Goal: Check status: Check status

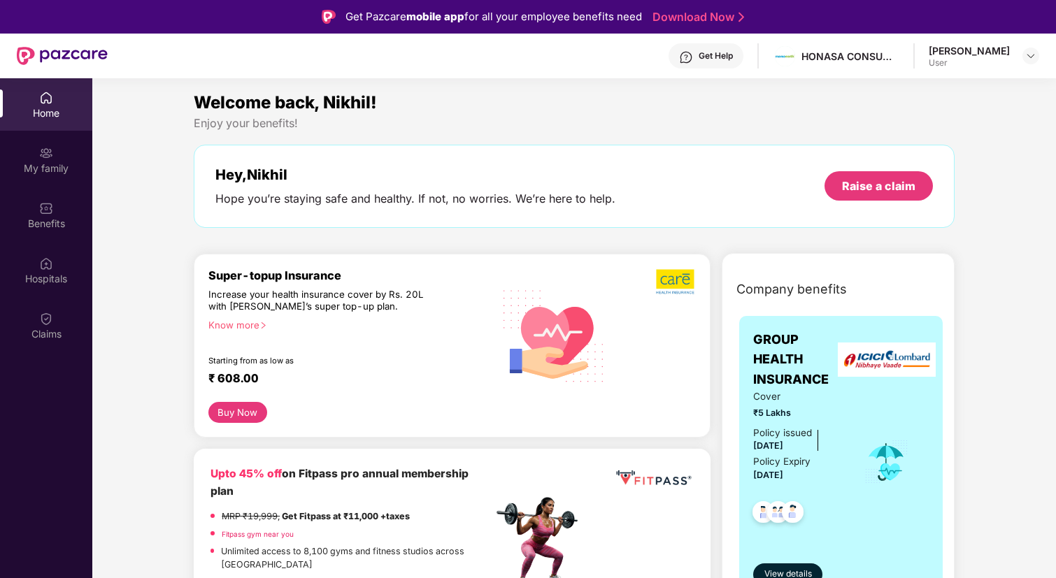
click at [874, 429] on div "Cover ₹5 Lakhs Policy issued 07 May 2025 Policy Expiry 06 May 2026" at bounding box center [841, 463] width 176 height 146
click at [807, 366] on span "GROUP HEALTH INSURANCE" at bounding box center [799, 359] width 92 height 59
click at [780, 572] on span "View details" at bounding box center [788, 574] width 48 height 13
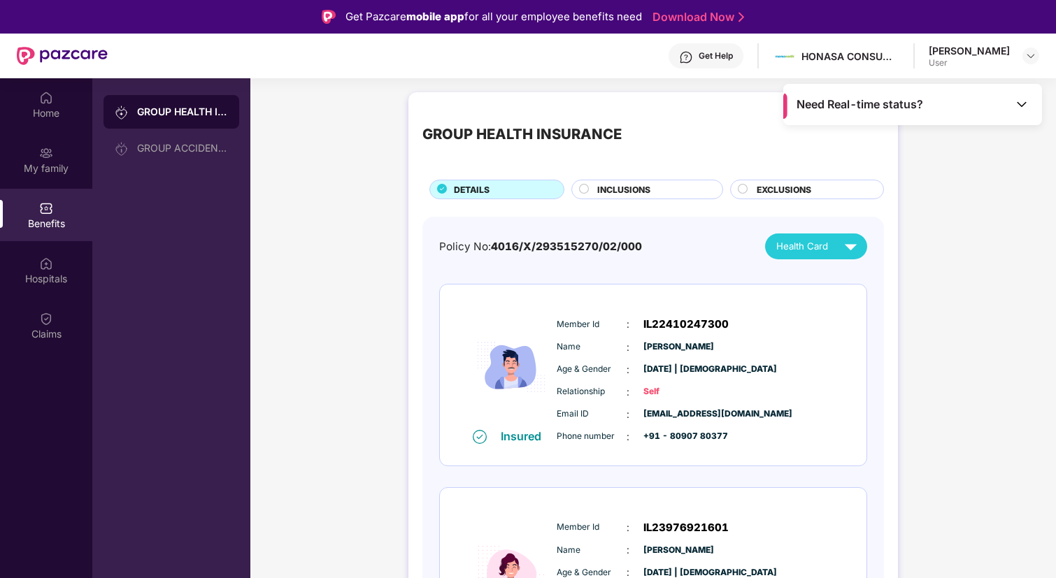
click at [845, 250] on img at bounding box center [851, 246] width 24 height 24
click at [862, 103] on span "Need Real-time status?" at bounding box center [860, 104] width 127 height 15
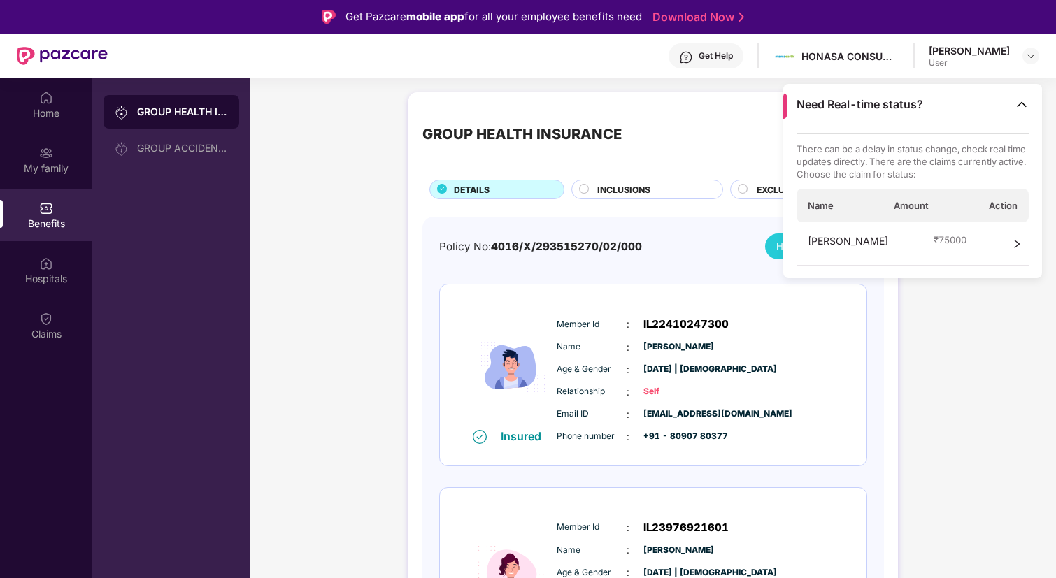
click at [846, 241] on span "[PERSON_NAME]" at bounding box center [848, 244] width 80 height 21
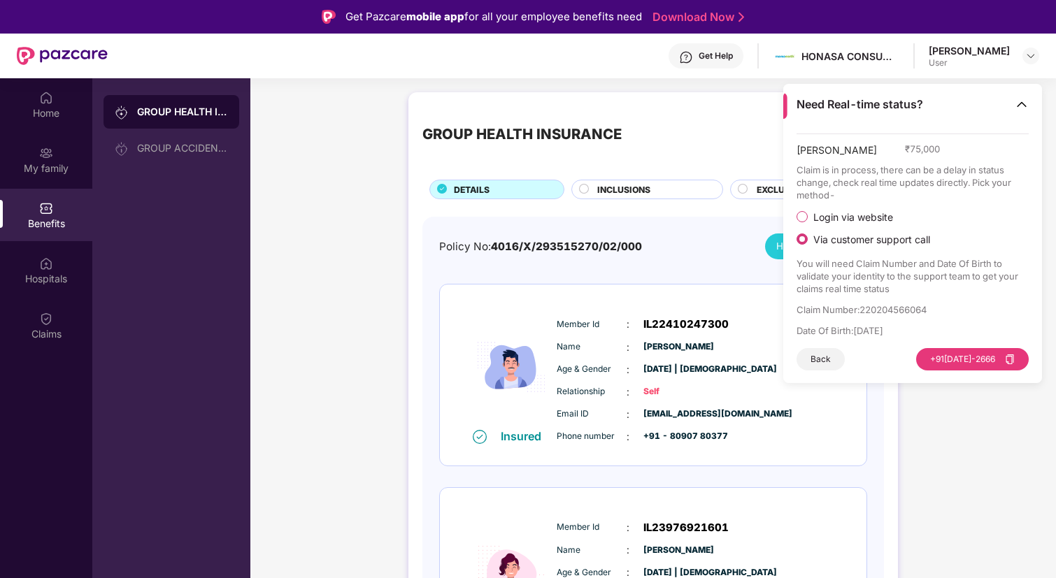
click at [718, 231] on div "Policy No: 4016/X/293515270/02/000 Health Card Insured Member Id : IL2241024730…" at bounding box center [653, 579] width 462 height 724
click at [1024, 99] on img at bounding box center [1022, 104] width 14 height 14
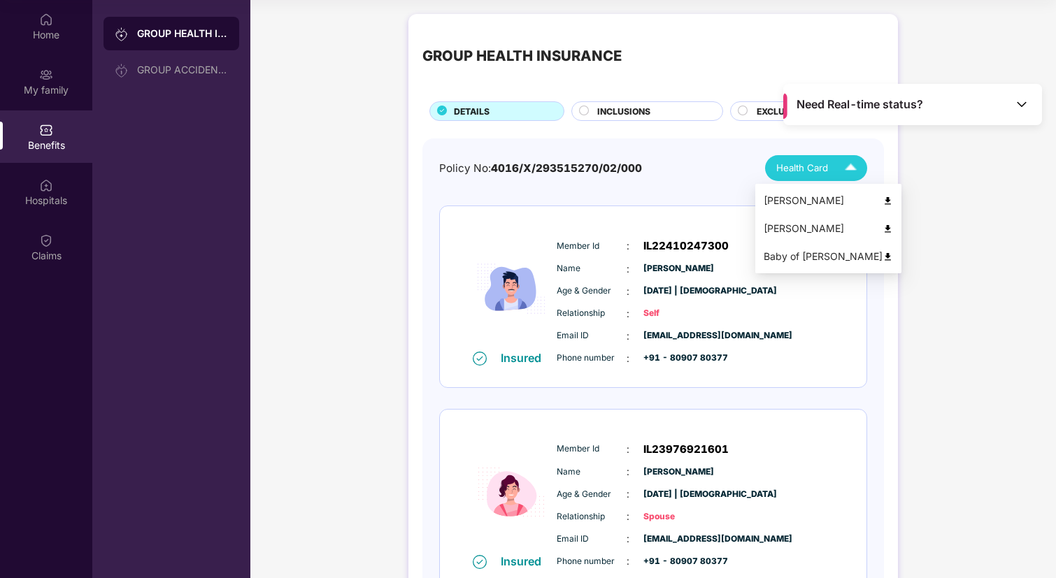
click at [787, 162] on span "Health Card" at bounding box center [802, 168] width 52 height 15
click at [815, 256] on div "Baby of Anju Mishra" at bounding box center [828, 256] width 129 height 15
click at [811, 159] on div "Health Card" at bounding box center [819, 168] width 87 height 24
click at [938, 108] on div "Need Real-time status?" at bounding box center [912, 104] width 259 height 41
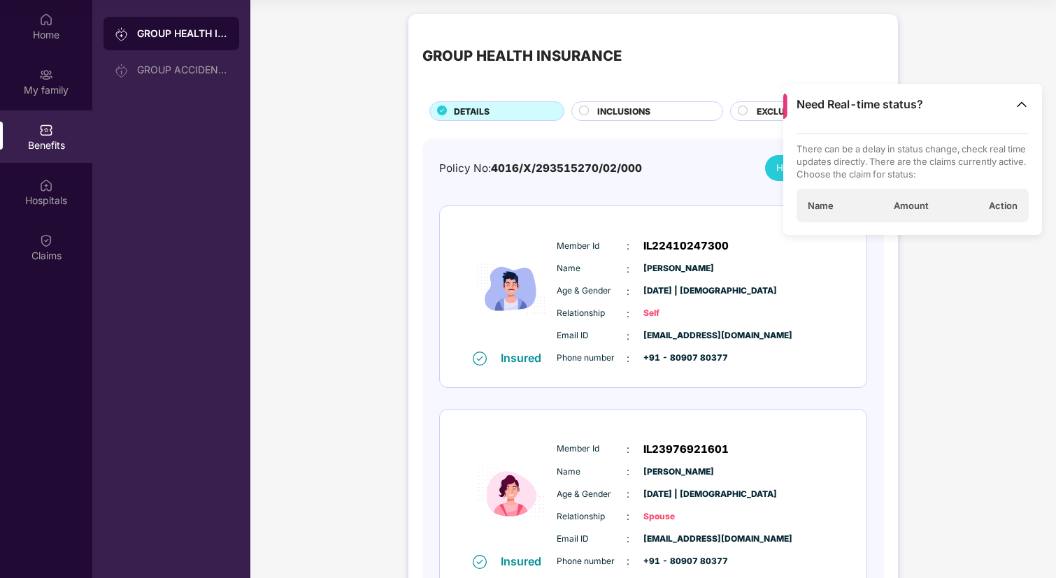
click at [913, 213] on div "Name Amount Action" at bounding box center [913, 206] width 233 height 34
click at [1000, 243] on div "Anju Mishra ₹ 75000" at bounding box center [913, 243] width 233 height 43
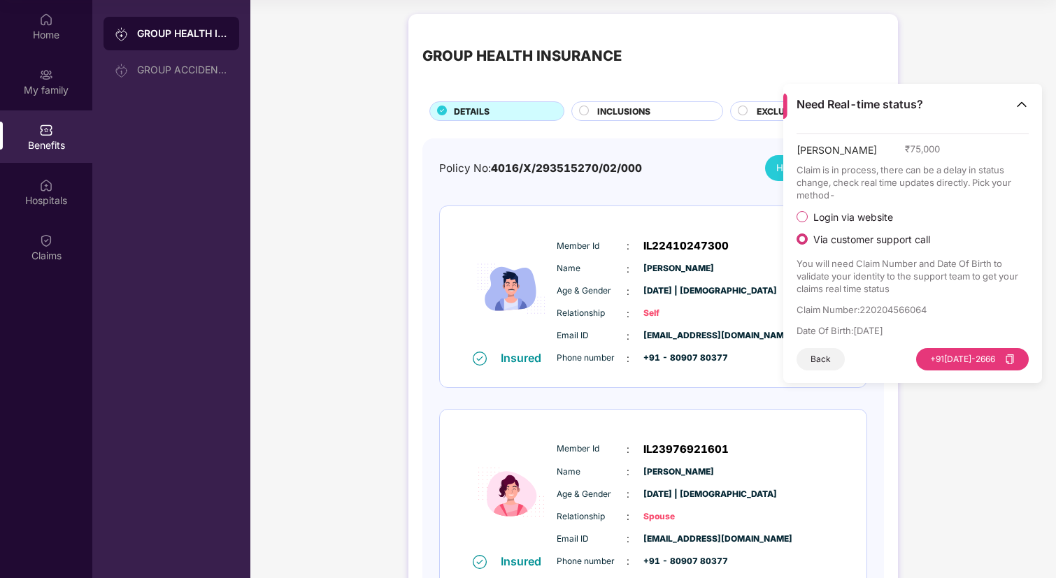
click at [833, 214] on span "Login via website" at bounding box center [853, 217] width 91 height 13
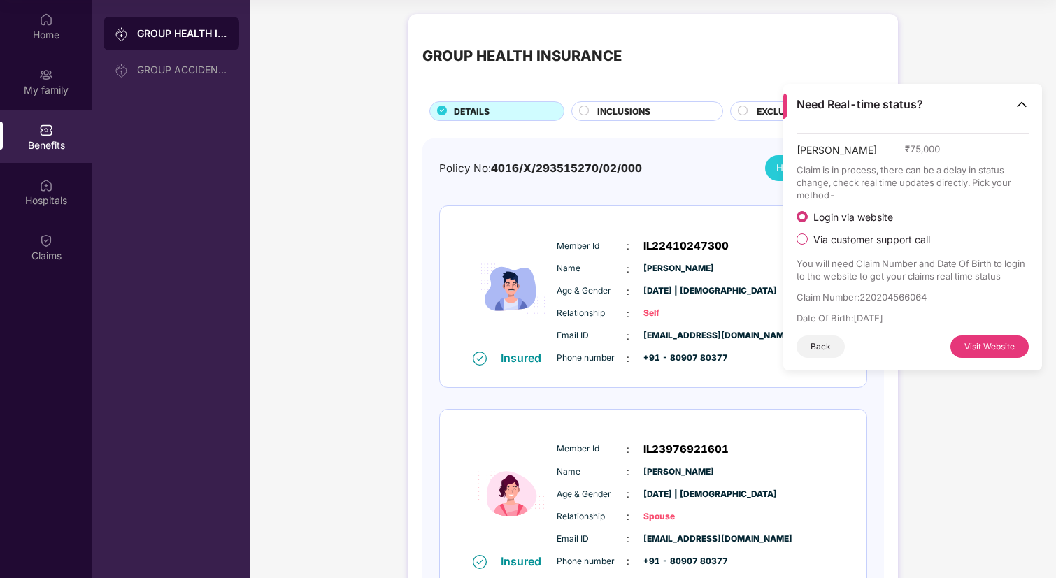
click at [845, 213] on span "Login via website" at bounding box center [853, 217] width 91 height 13
click at [866, 239] on span "Via customer support call" at bounding box center [872, 240] width 128 height 13
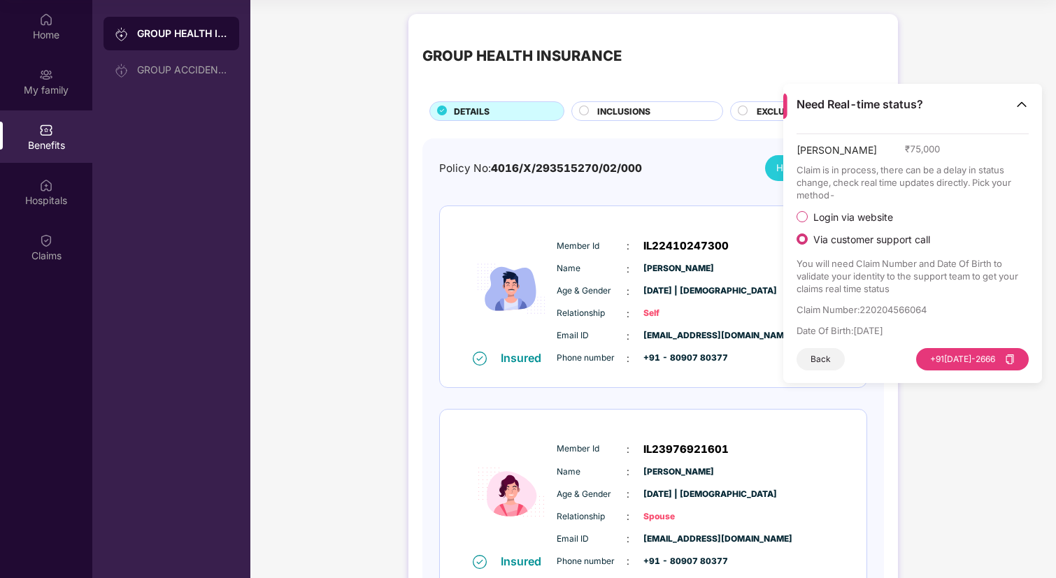
click at [859, 215] on span "Login via website" at bounding box center [853, 217] width 91 height 13
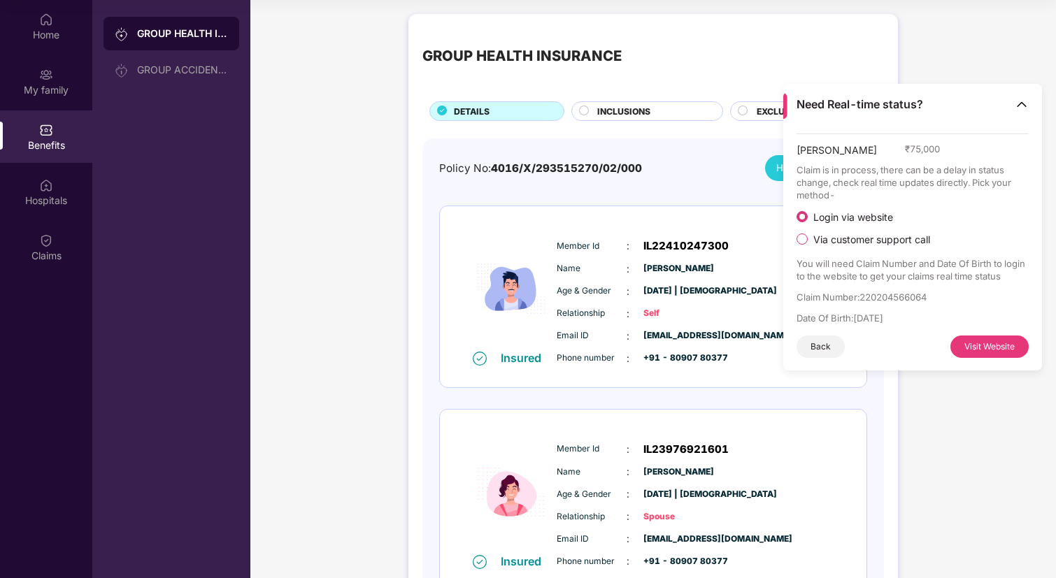
click at [990, 345] on button "Visit Website" at bounding box center [989, 347] width 78 height 22
click at [906, 298] on p "Claim Number : 220204566064" at bounding box center [913, 297] width 233 height 13
copy p "220204566064"
click at [673, 244] on span "IL22410247300" at bounding box center [685, 246] width 85 height 17
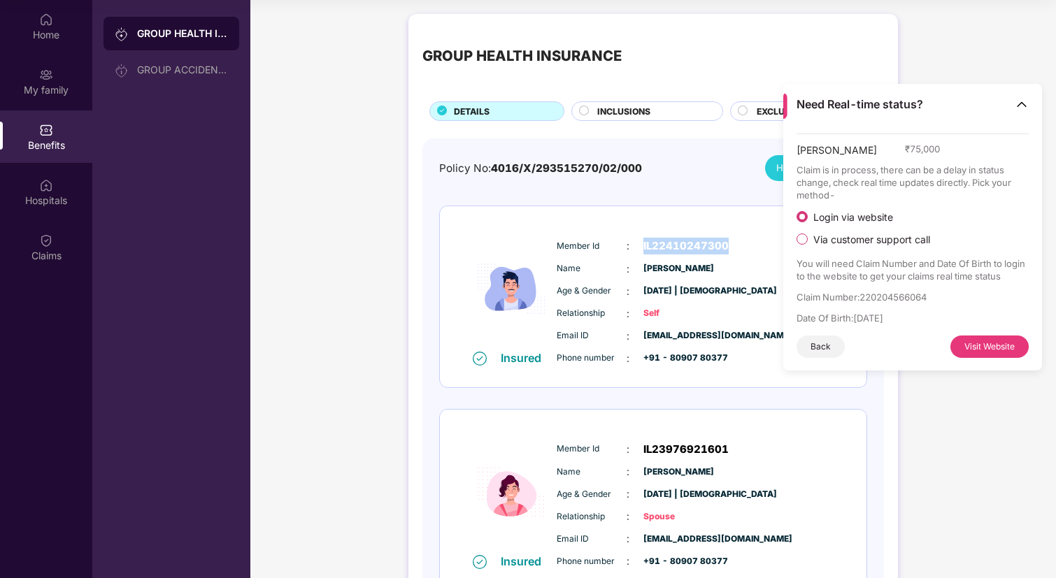
click at [673, 244] on span "IL22410247300" at bounding box center [685, 246] width 85 height 17
copy span "IL22410247300"
click at [1029, 113] on div "Need Real-time status?" at bounding box center [912, 104] width 259 height 41
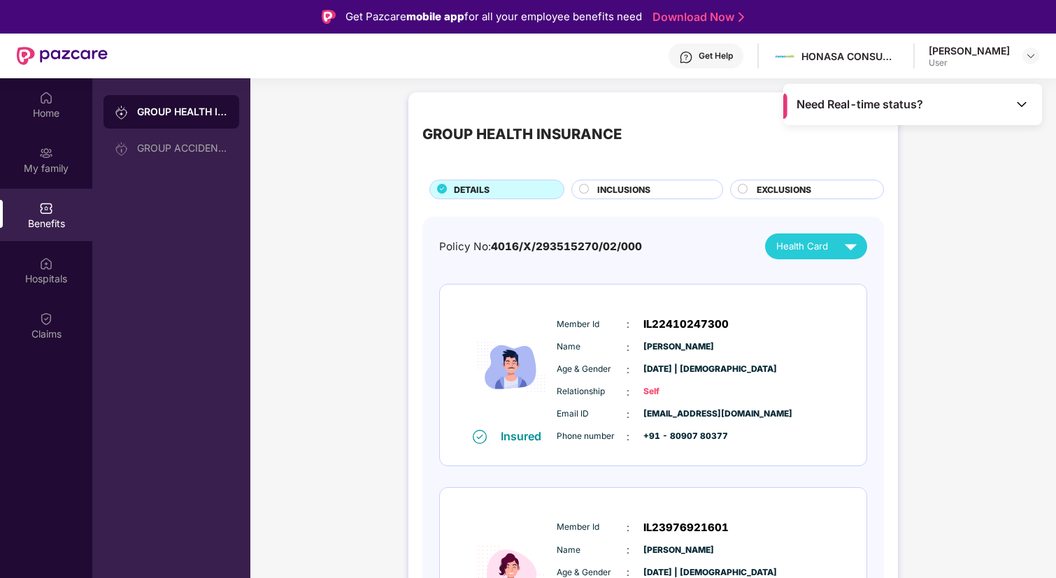
click at [885, 98] on span "Need Real-time status?" at bounding box center [860, 104] width 127 height 15
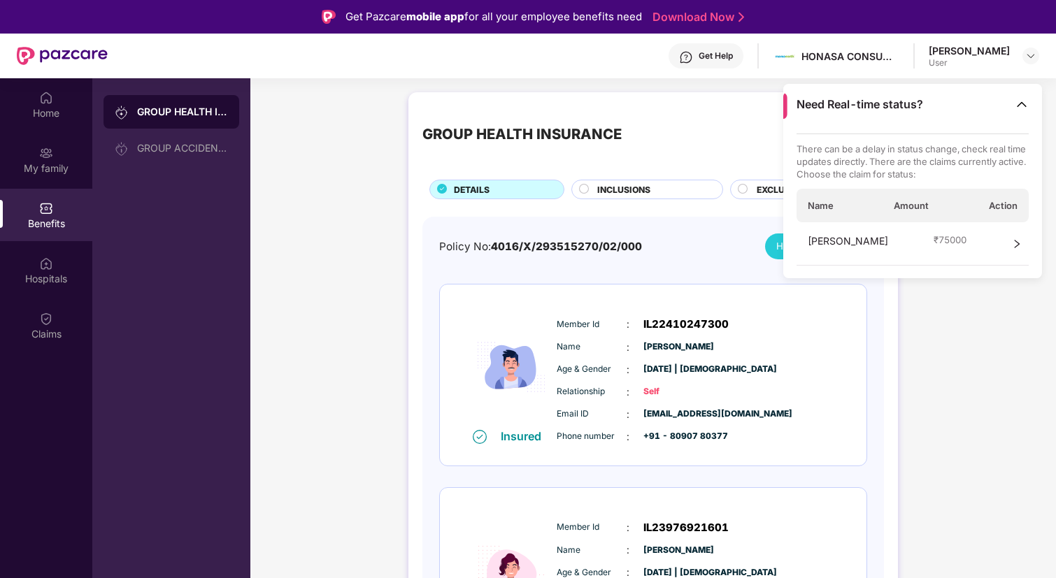
click at [1012, 245] on icon "right" at bounding box center [1017, 244] width 10 height 10
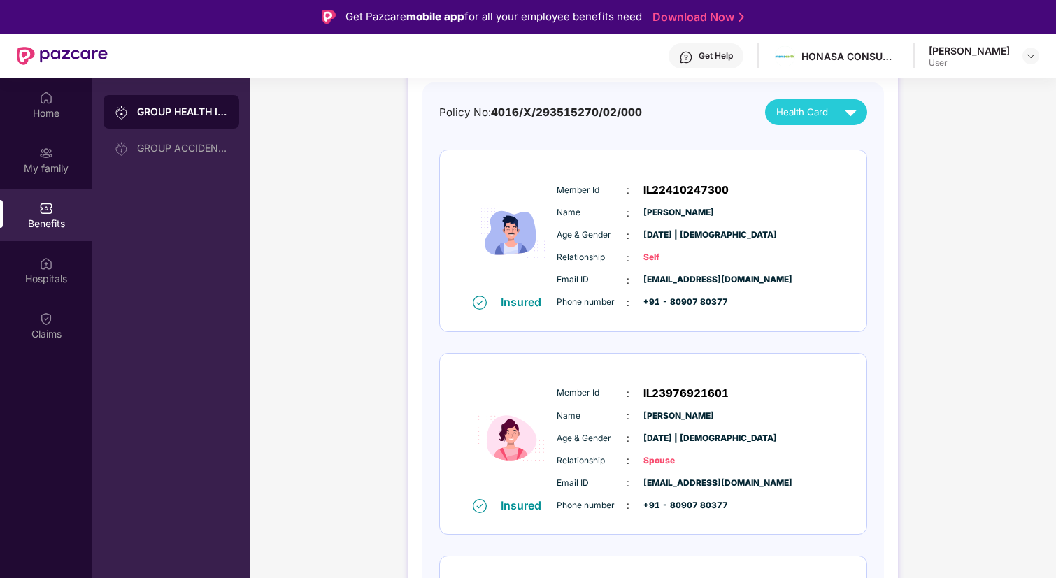
scroll to position [319, 0]
